Goal: Task Accomplishment & Management: Use online tool/utility

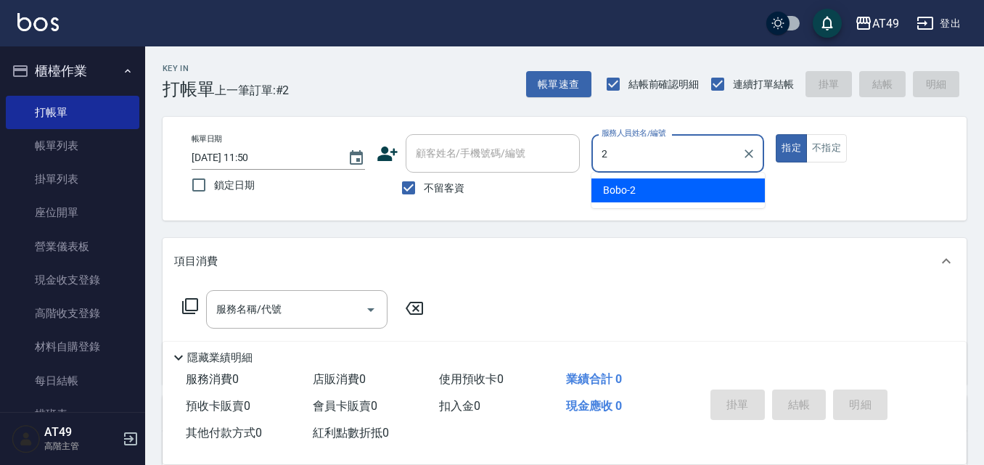
type input "2"
type button "true"
type input "Bobo-2"
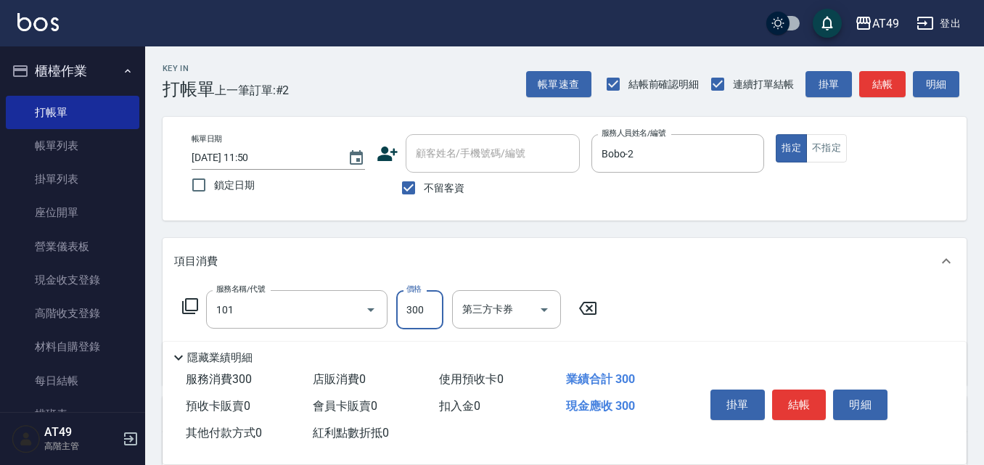
type input "一般洗髮(101)"
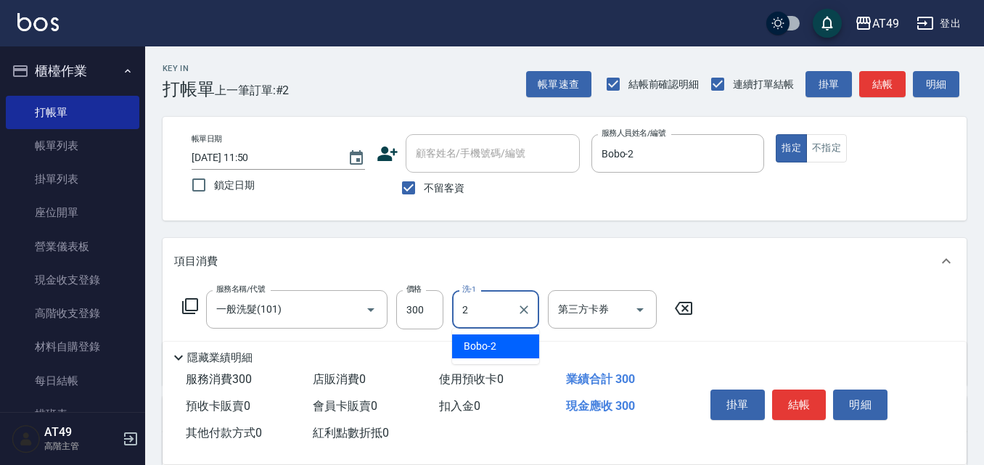
type input "Bobo-2"
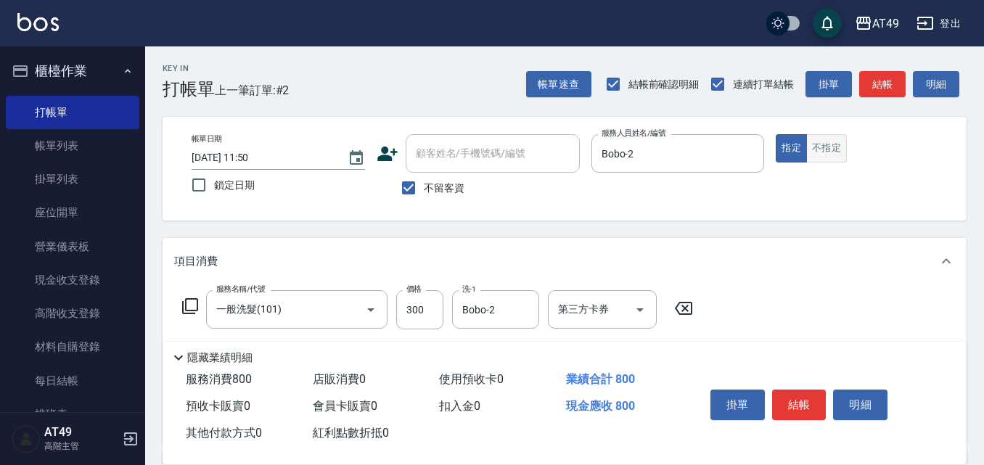
type input "精緻剪髮(201)"
click at [839, 148] on button "不指定" at bounding box center [826, 148] width 41 height 28
click at [800, 390] on button "結帳" at bounding box center [799, 405] width 54 height 30
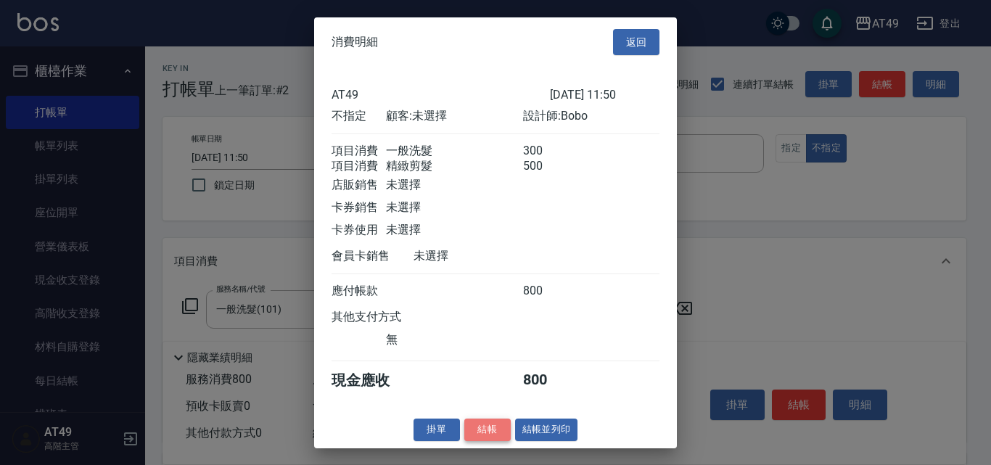
click at [499, 436] on button "結帳" at bounding box center [487, 430] width 46 height 22
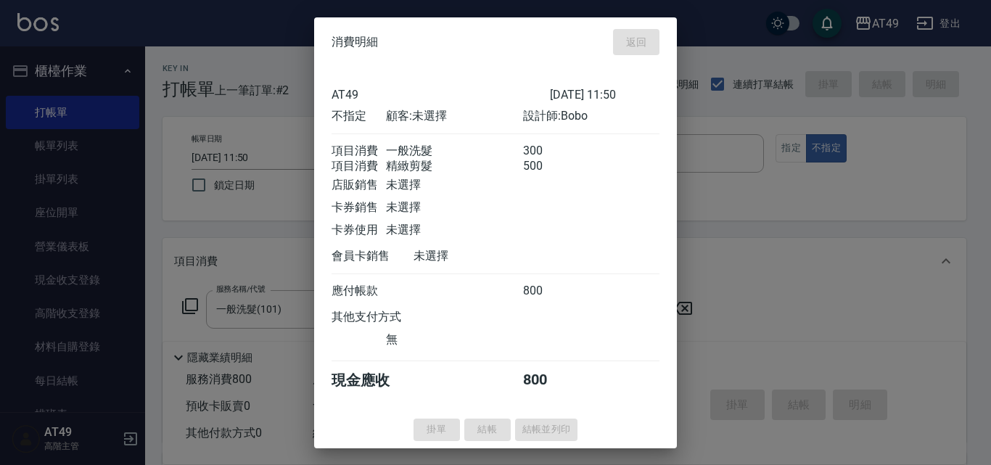
type input "[DATE] 15:25"
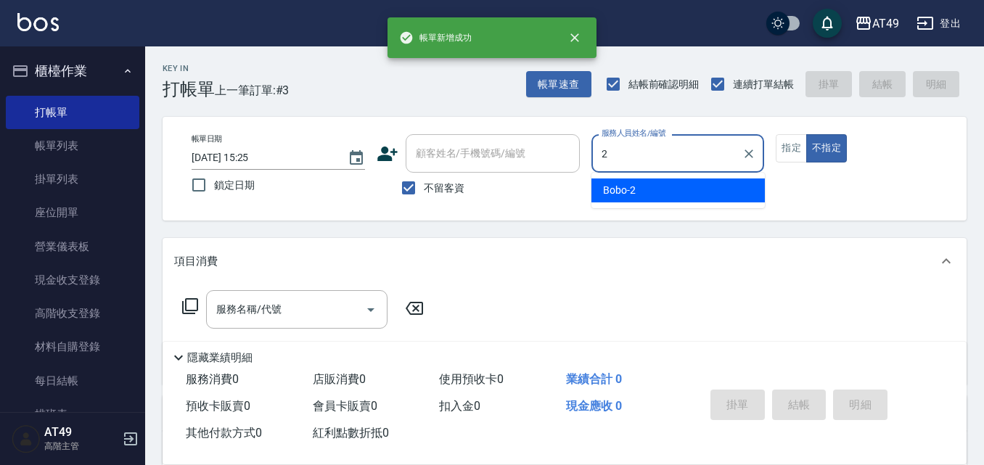
type input "Bobo-2"
type button "false"
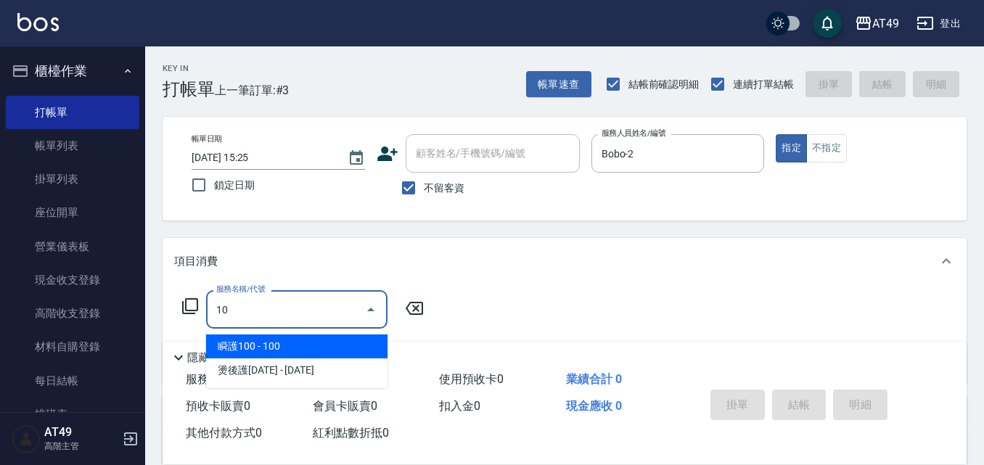
type input "1"
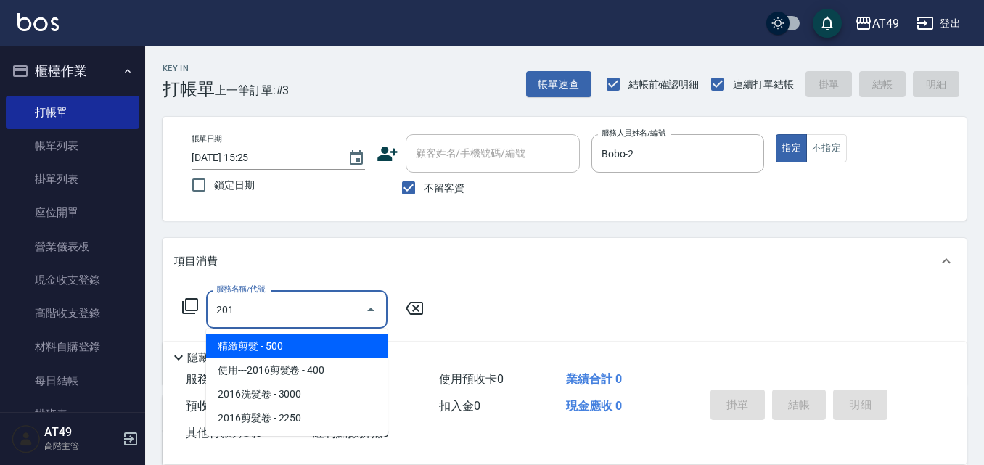
type input "精緻剪髮(201)"
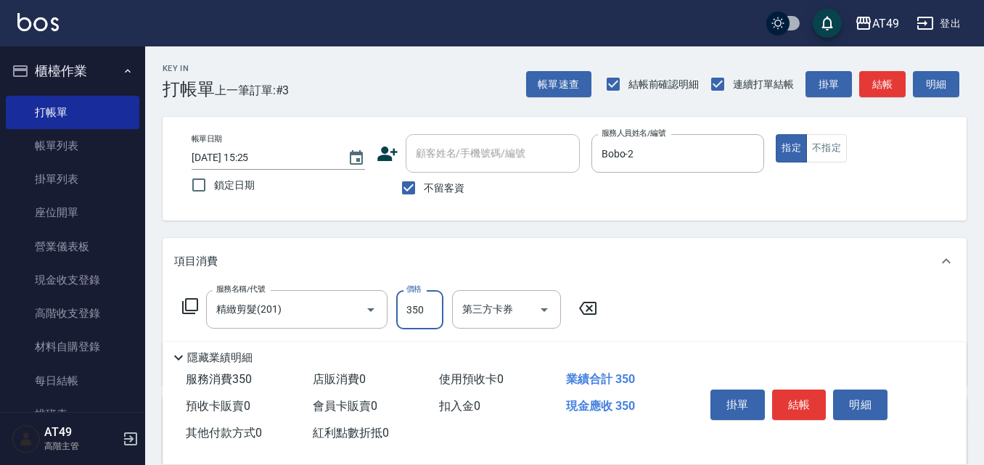
type input "350"
click at [804, 394] on button "結帳" at bounding box center [799, 405] width 54 height 30
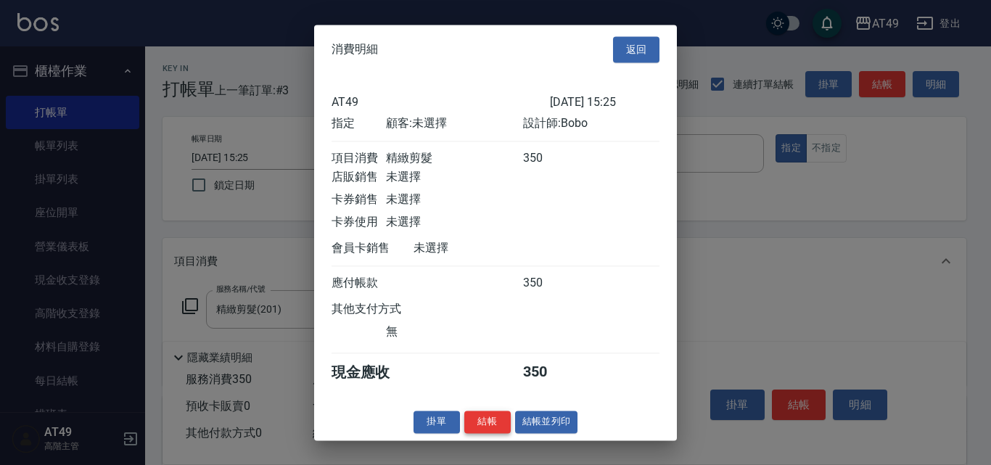
click at [490, 432] on button "結帳" at bounding box center [487, 422] width 46 height 22
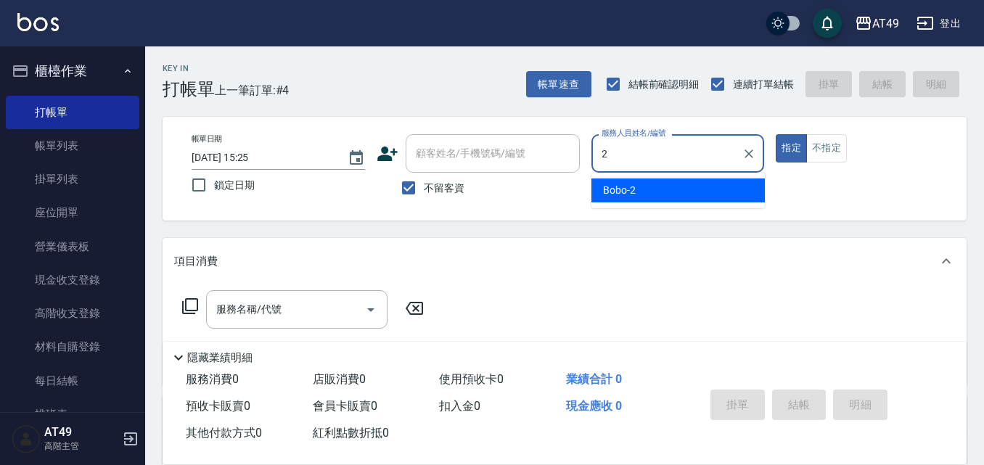
type input "Bobo-2"
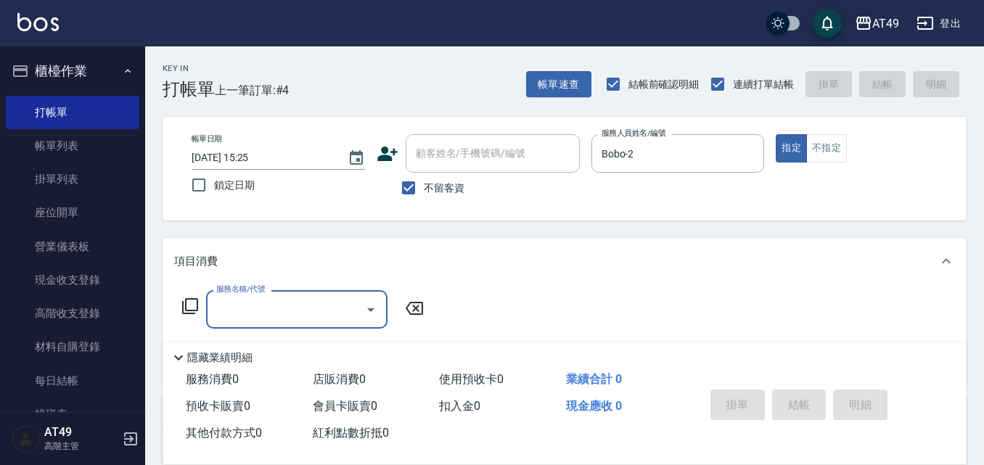
click at [186, 316] on div "服務名稱/代號 服務名稱/代號" at bounding box center [303, 309] width 258 height 38
click at [189, 307] on icon at bounding box center [189, 305] width 17 height 17
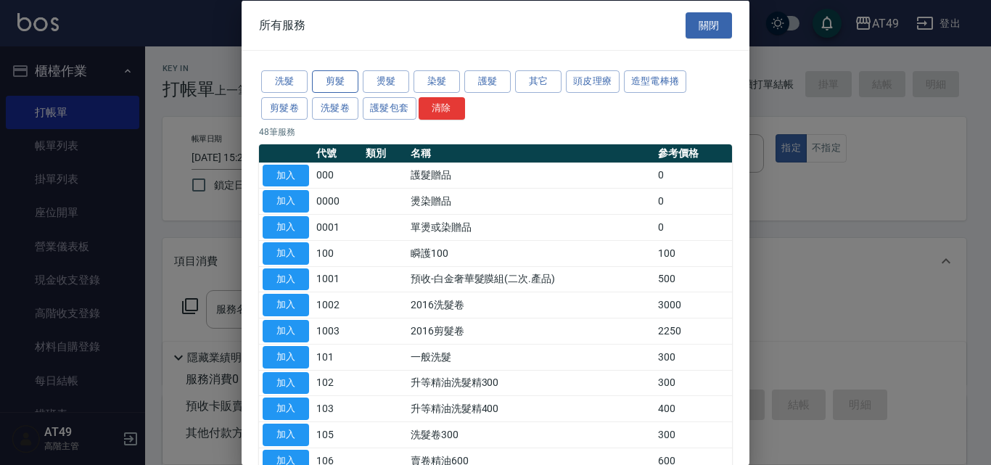
click at [326, 75] on button "剪髮" at bounding box center [335, 81] width 46 height 22
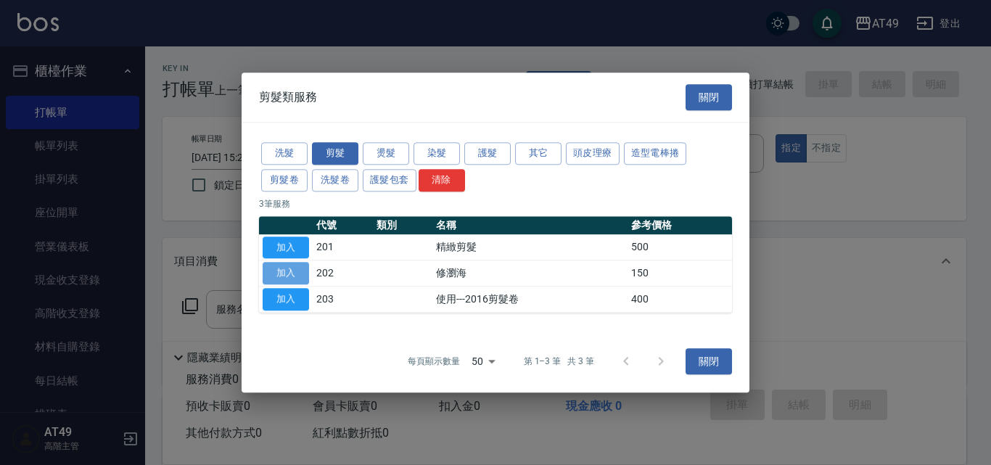
click at [289, 269] on button "加入" at bounding box center [286, 274] width 46 height 22
type input "修瀏海(202)"
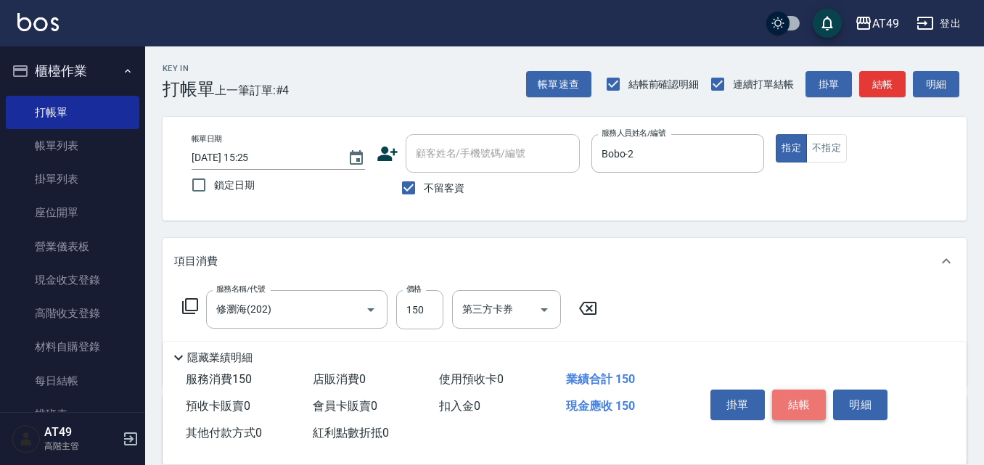
click at [814, 393] on button "結帳" at bounding box center [799, 405] width 54 height 30
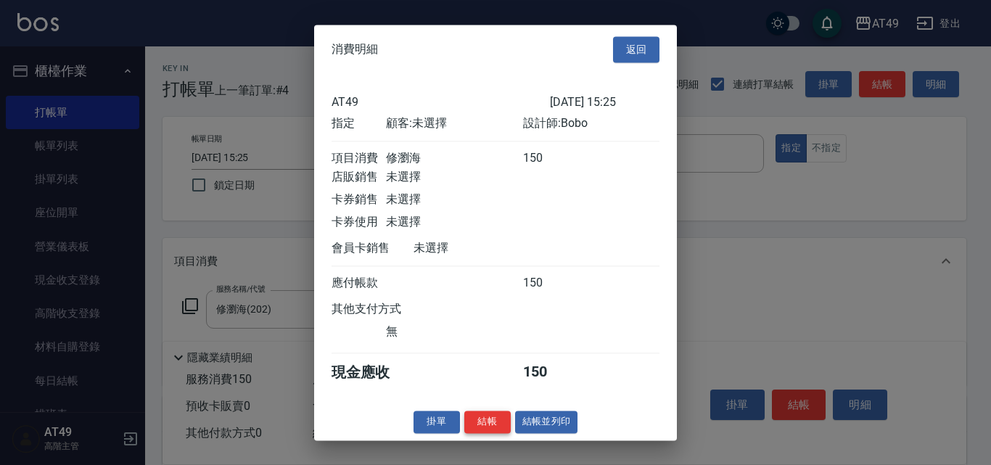
click at [502, 427] on button "結帳" at bounding box center [487, 422] width 46 height 22
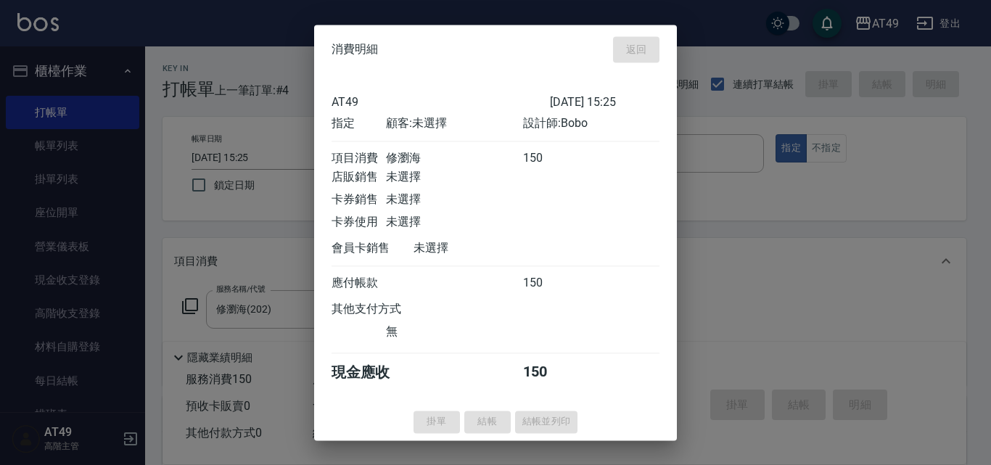
type input "[DATE] 15:26"
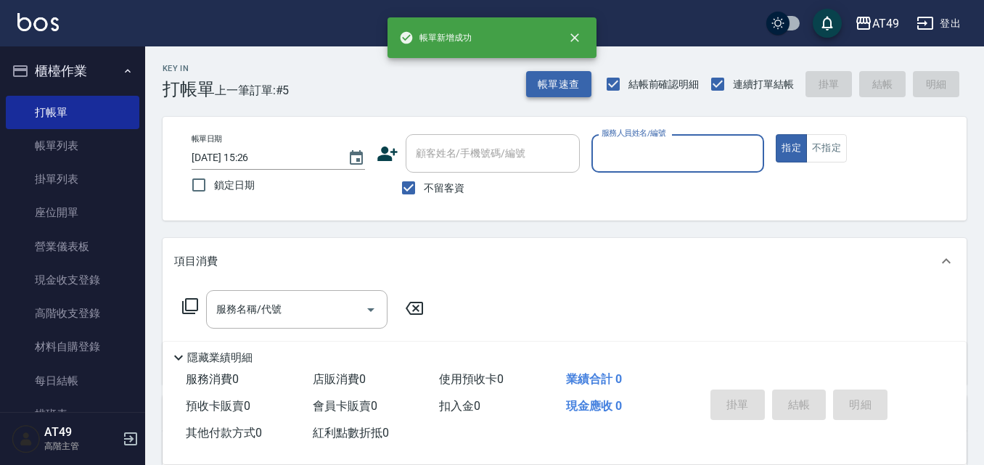
click at [546, 84] on button "帳單速查" at bounding box center [558, 84] width 65 height 27
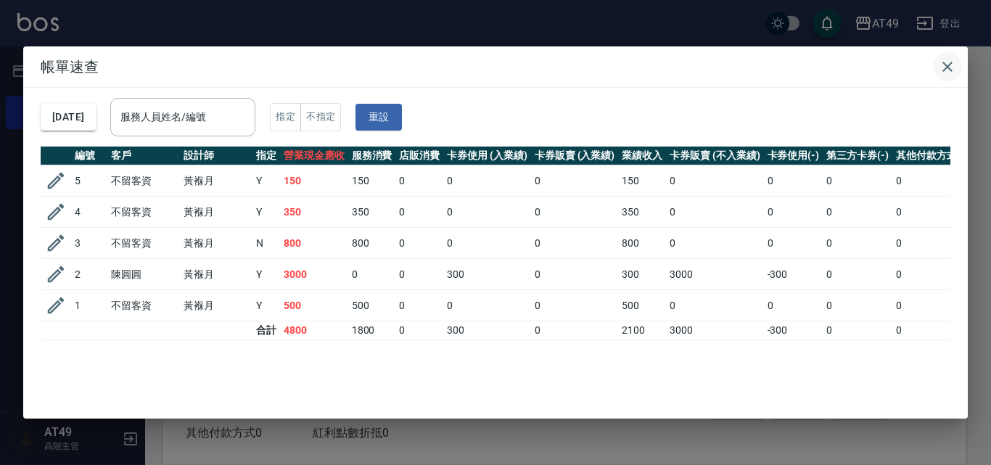
click at [948, 65] on icon "button" at bounding box center [947, 66] width 17 height 17
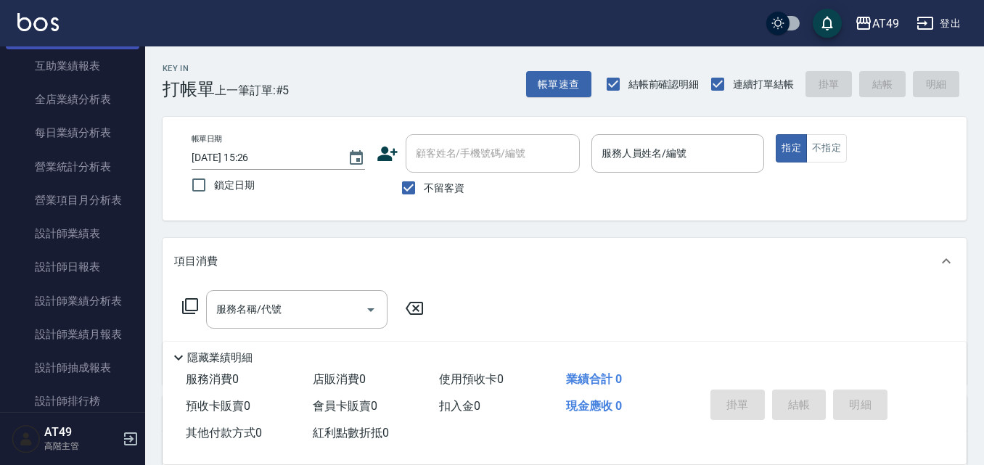
scroll to position [943, 0]
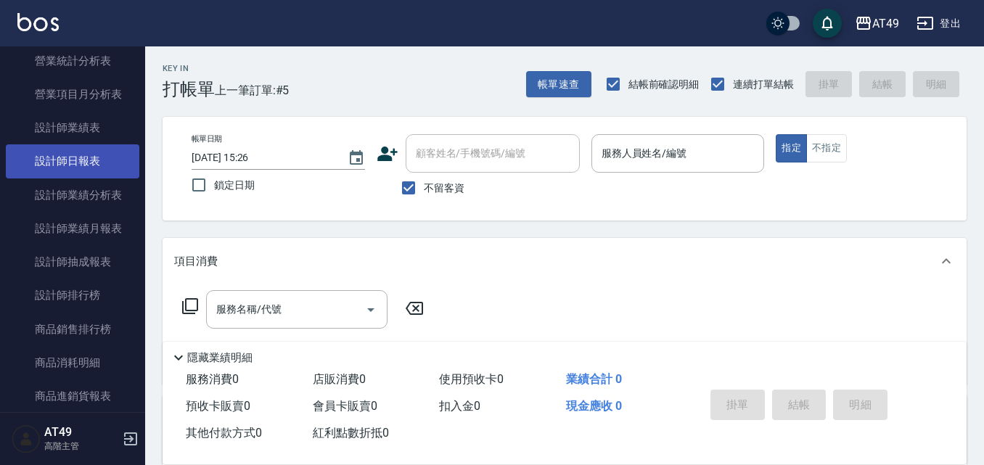
click at [54, 158] on link "設計師日報表" at bounding box center [73, 160] width 134 height 33
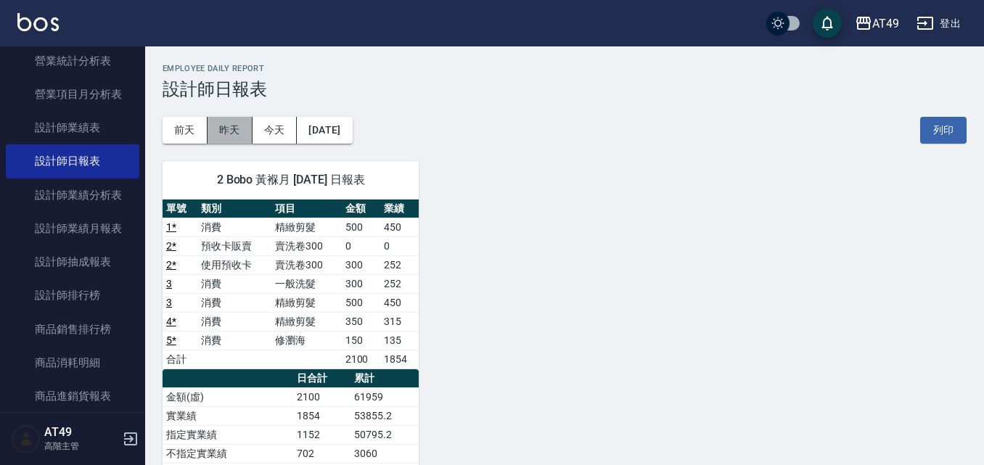
click at [226, 133] on button "昨天" at bounding box center [230, 130] width 45 height 27
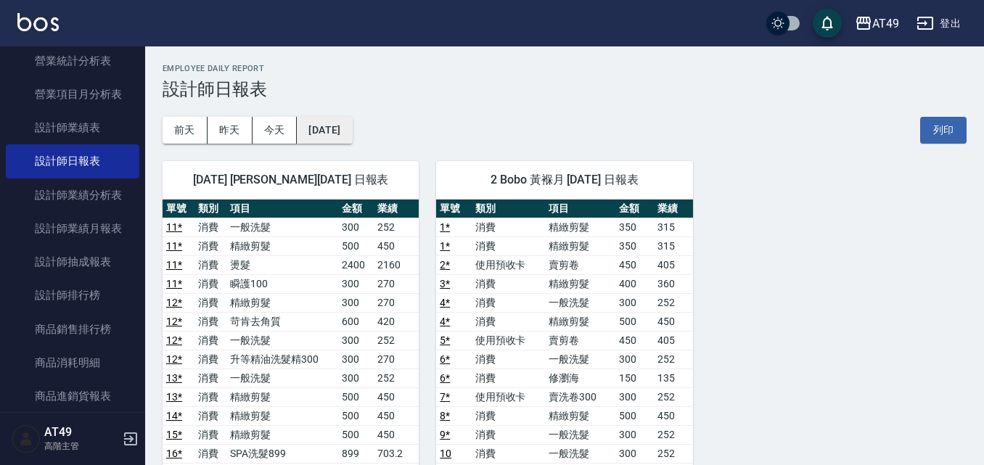
click at [324, 128] on button "[DATE]" at bounding box center [324, 130] width 55 height 27
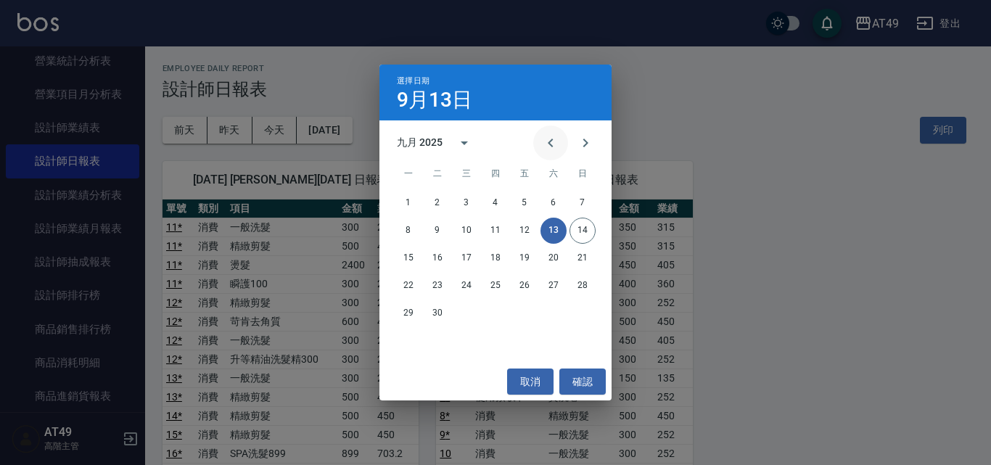
click at [550, 141] on icon "Previous month" at bounding box center [550, 143] width 5 height 9
click at [461, 252] on button "13" at bounding box center [466, 258] width 26 height 26
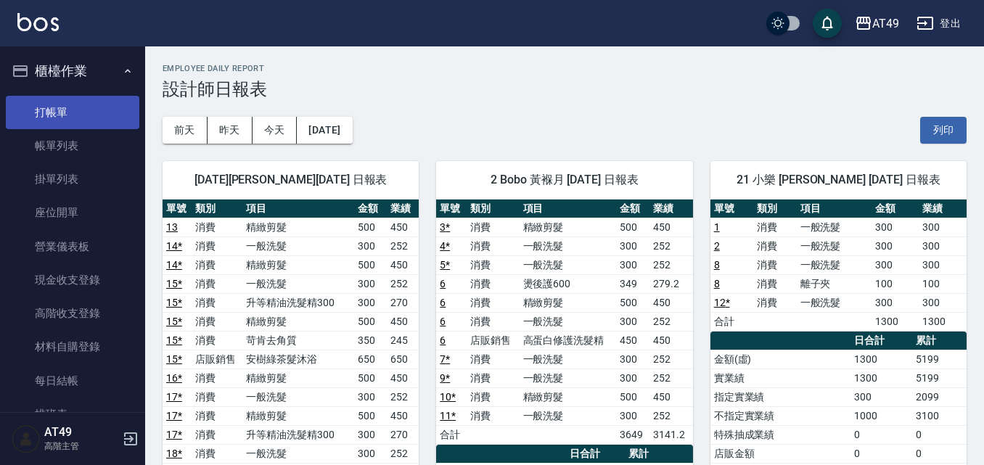
click at [52, 117] on link "打帳單" at bounding box center [73, 112] width 134 height 33
